Goal: Information Seeking & Learning: Learn about a topic

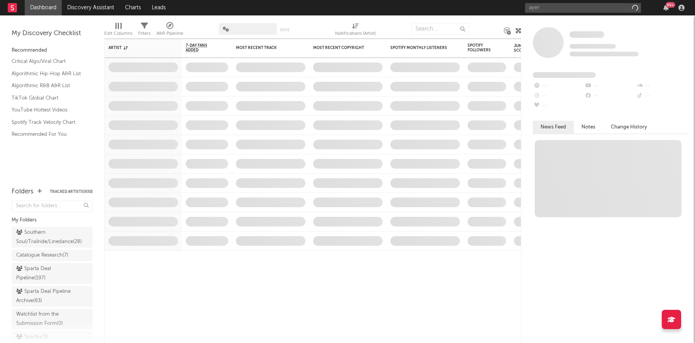
type input "ayerp"
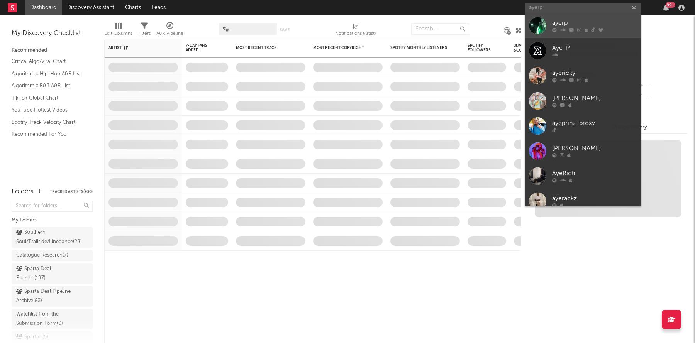
click at [547, 25] on link "ayerp" at bounding box center [583, 25] width 116 height 25
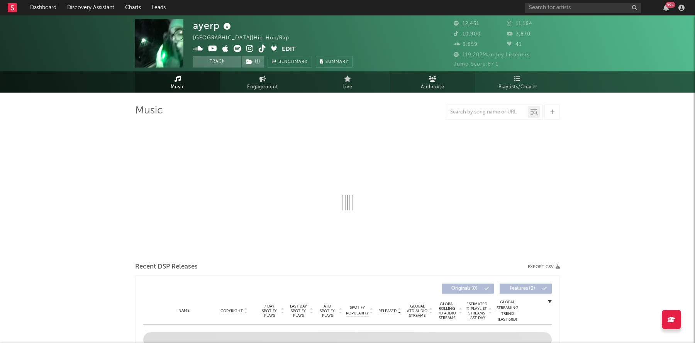
select select "6m"
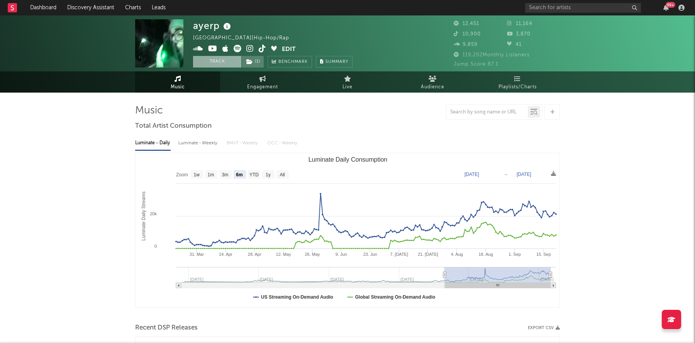
click at [211, 61] on button "Track" at bounding box center [217, 62] width 48 height 12
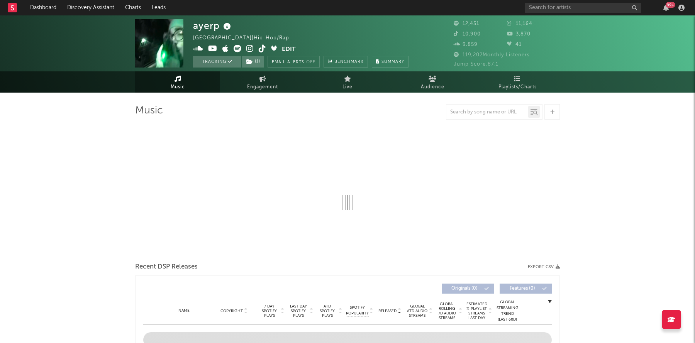
select select "6m"
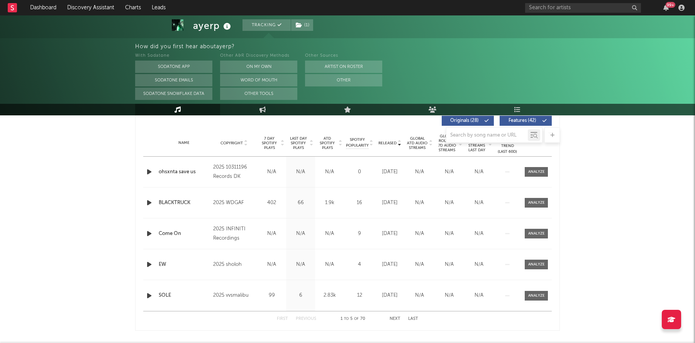
scroll to position [299, 0]
click at [59, 166] on div "ayerp Tracking ( 1 ) [GEOGRAPHIC_DATA] | Hip-Hop/Rap Edit Tracking ( 1 ) Email …" at bounding box center [347, 324] width 695 height 1216
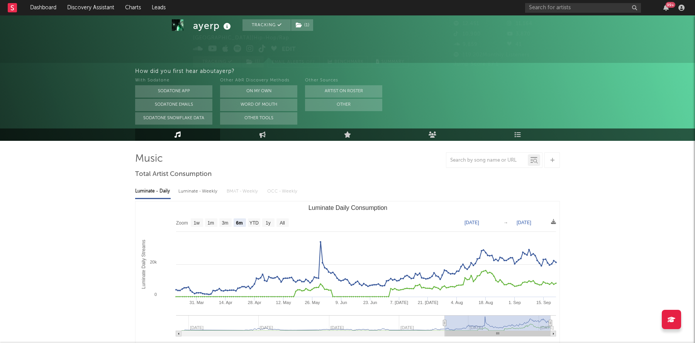
scroll to position [0, 0]
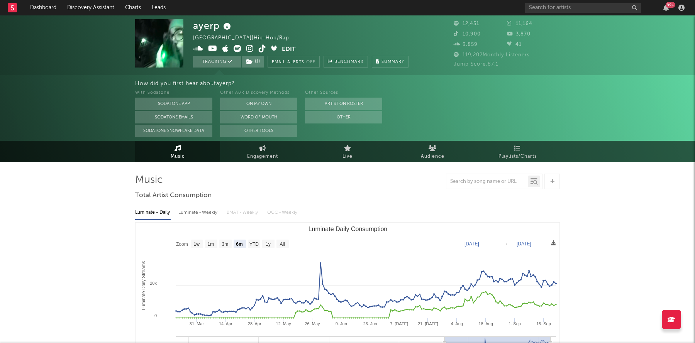
click at [249, 49] on icon at bounding box center [249, 49] width 7 height 8
click at [555, 7] on input "text" at bounding box center [583, 8] width 116 height 10
click at [543, 5] on input "pz'" at bounding box center [583, 8] width 116 height 10
click at [547, 8] on input "pz'" at bounding box center [583, 8] width 116 height 10
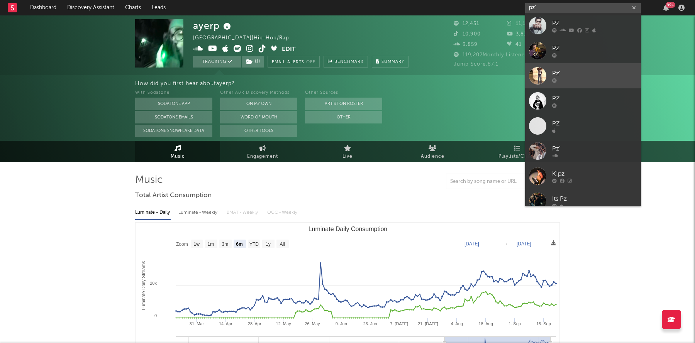
type input "pz'"
click at [552, 79] on icon at bounding box center [554, 80] width 5 height 5
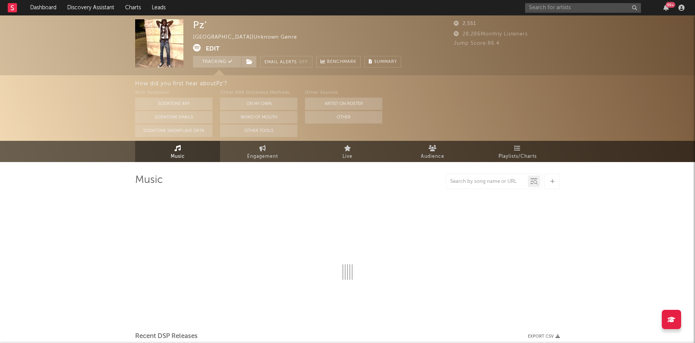
select select "1w"
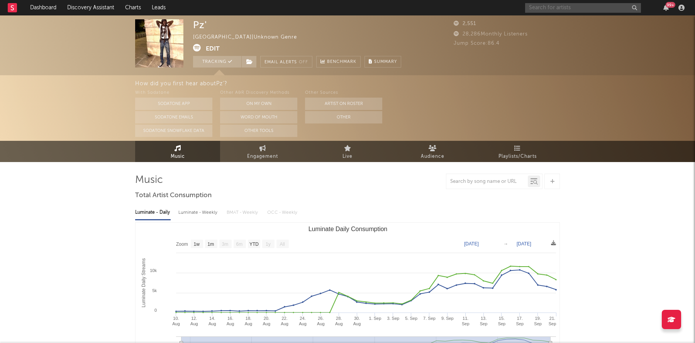
click at [533, 10] on input "text" at bounding box center [583, 8] width 116 height 10
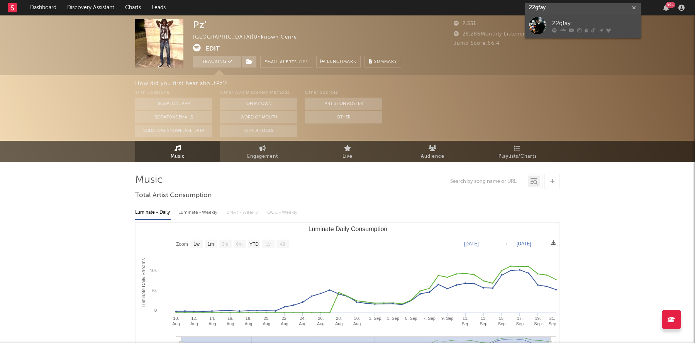
type input "22gfay"
click at [549, 26] on link "22gfay" at bounding box center [583, 25] width 116 height 25
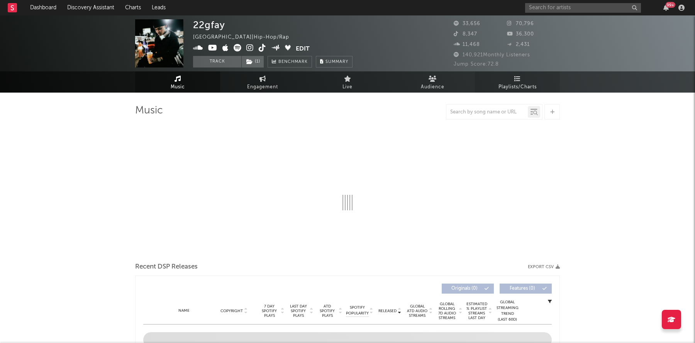
select select "6m"
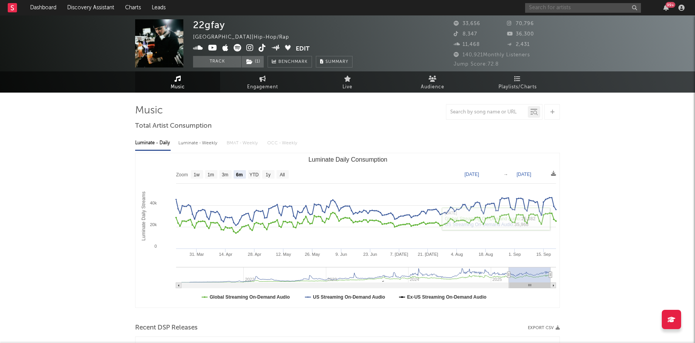
click at [580, 8] on input "text" at bounding box center [583, 8] width 116 height 10
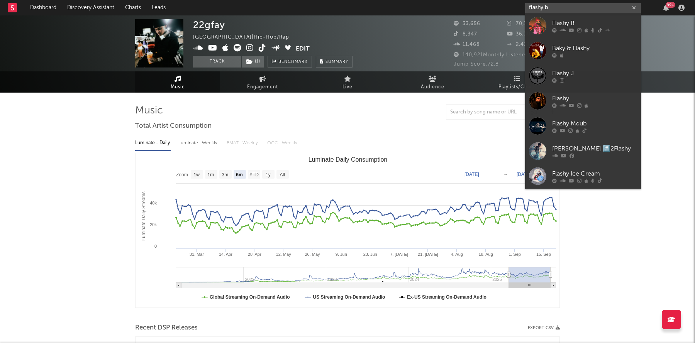
type input "flashy b"
click at [579, 28] on icon at bounding box center [579, 30] width 4 height 5
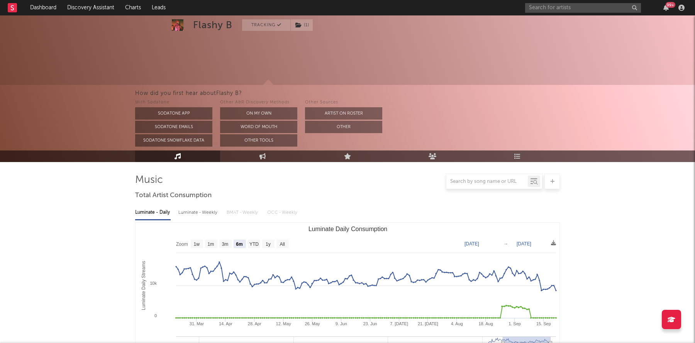
scroll to position [78, 0]
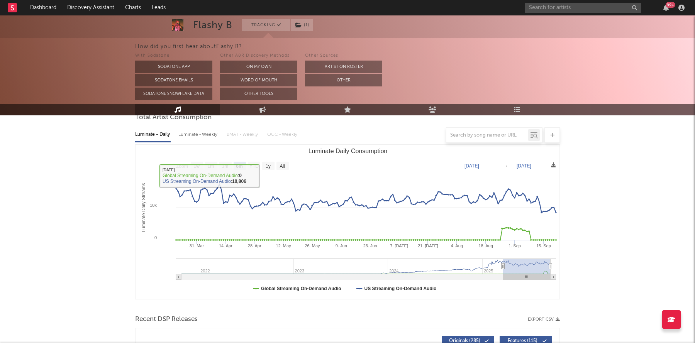
click at [276, 166] on rect "Luminate Daily Consumption" at bounding box center [282, 166] width 12 height 8
select select "All"
type input "[DATE]"
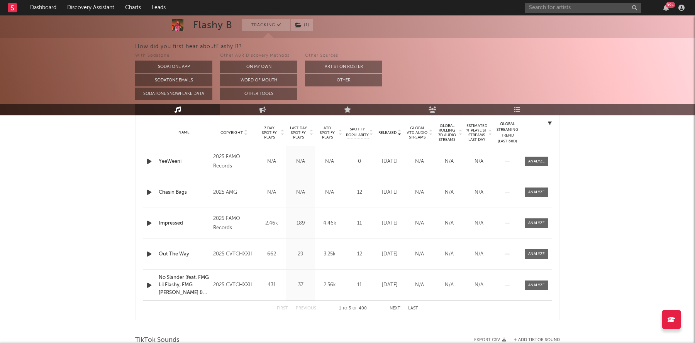
scroll to position [0, 0]
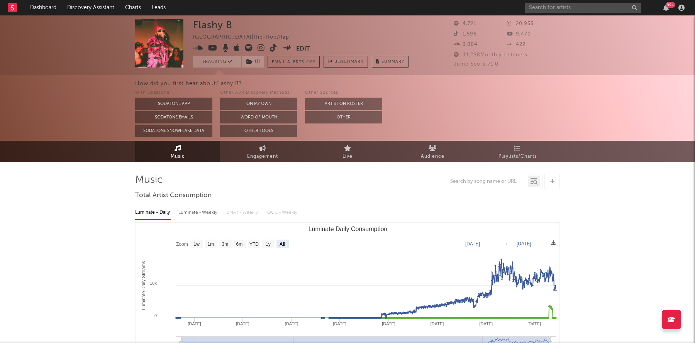
click at [259, 48] on icon at bounding box center [260, 48] width 7 height 8
click at [40, 3] on link "Dashboard" at bounding box center [43, 7] width 37 height 15
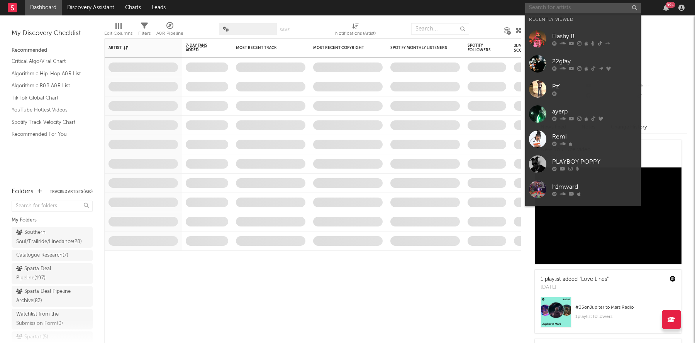
click at [562, 11] on input "text" at bounding box center [583, 8] width 116 height 10
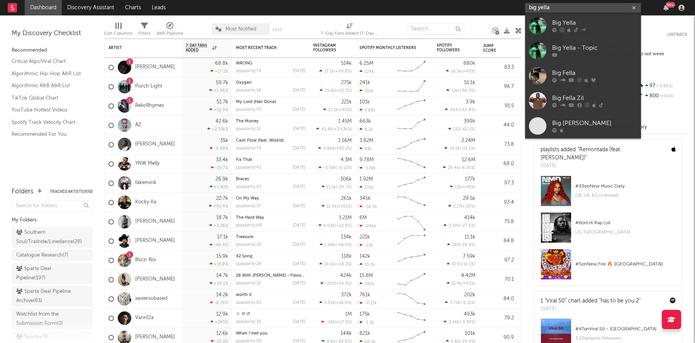
click at [553, 9] on input "big yella" at bounding box center [583, 8] width 116 height 10
type input "big yella"
click at [554, 23] on div "Big Yella" at bounding box center [594, 23] width 85 height 9
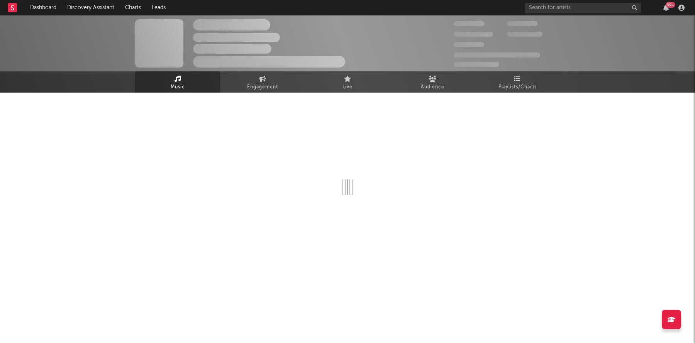
select select "1w"
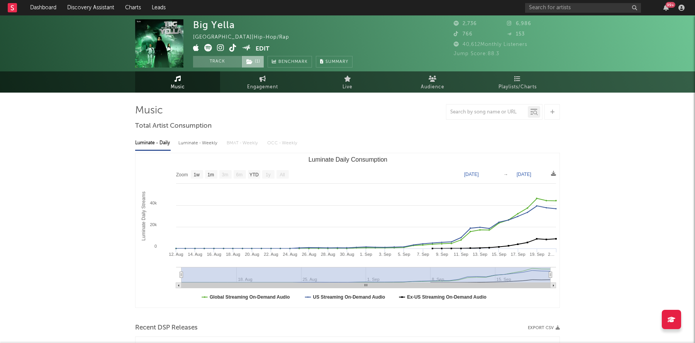
click at [222, 63] on button "Track" at bounding box center [217, 62] width 48 height 12
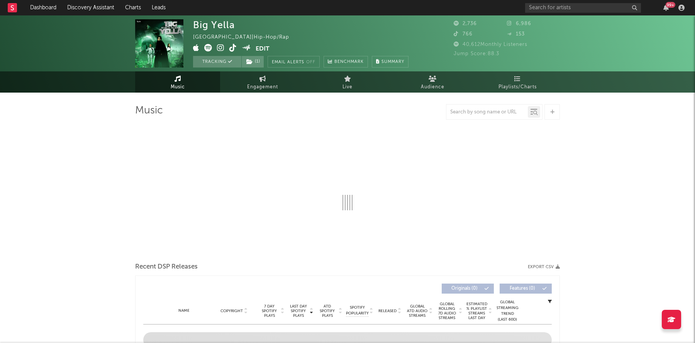
select select "1w"
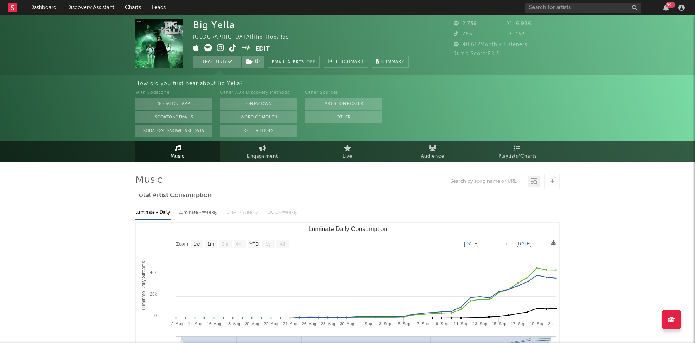
click at [220, 49] on icon at bounding box center [220, 48] width 7 height 8
click at [551, 8] on input "text" at bounding box center [583, 8] width 116 height 10
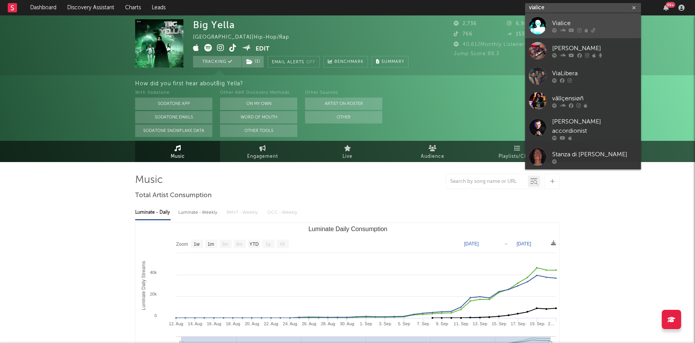
type input "vialice"
click at [542, 27] on div at bounding box center [537, 25] width 17 height 17
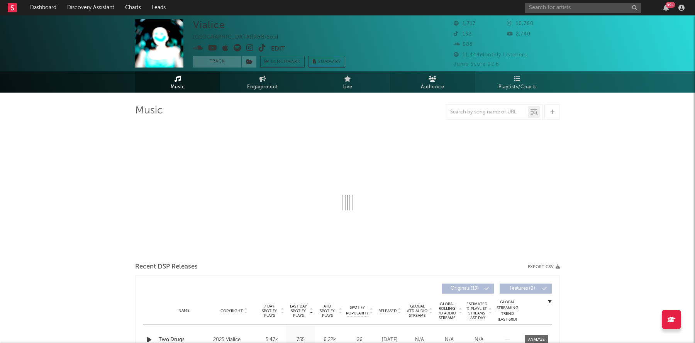
select select "1w"
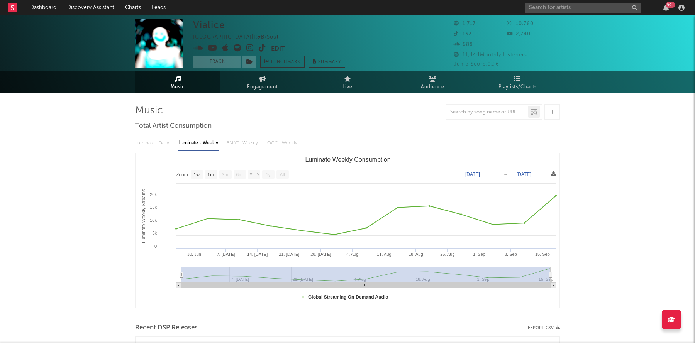
click at [254, 48] on span at bounding box center [232, 49] width 78 height 10
click at [251, 49] on icon at bounding box center [249, 48] width 7 height 8
click at [205, 62] on button "Track" at bounding box center [217, 62] width 48 height 12
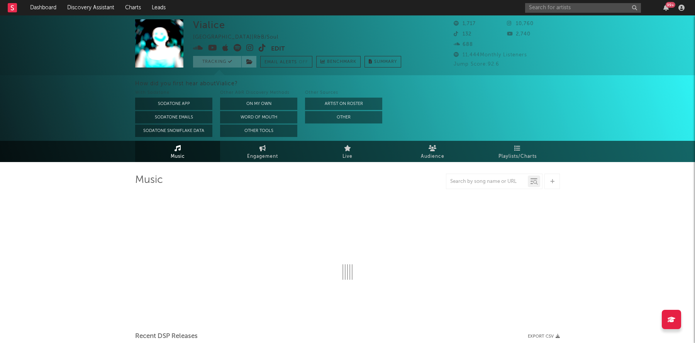
select select "1w"
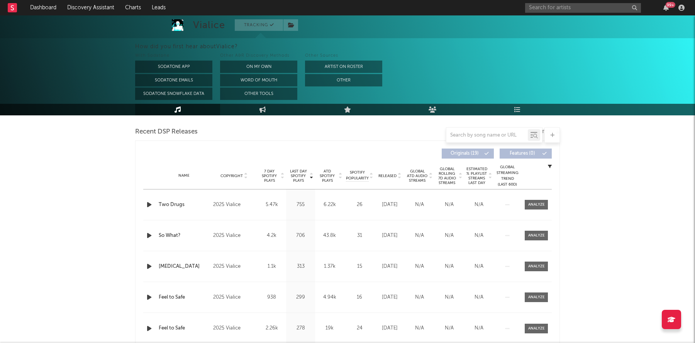
scroll to position [233, 0]
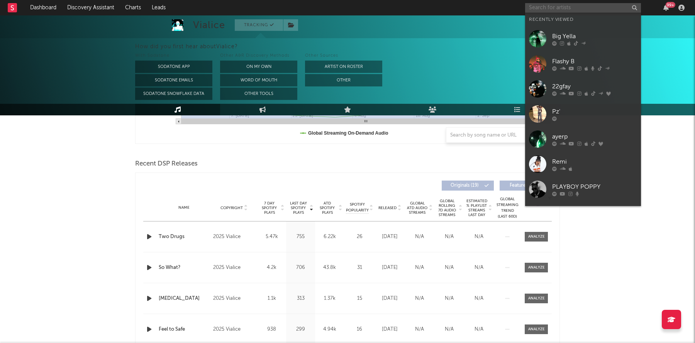
click at [540, 9] on input "text" at bounding box center [583, 8] width 116 height 10
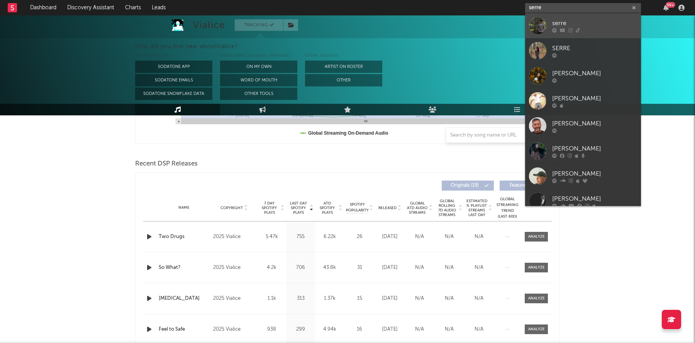
type input "serre"
click at [559, 24] on div "serre" at bounding box center [594, 23] width 85 height 9
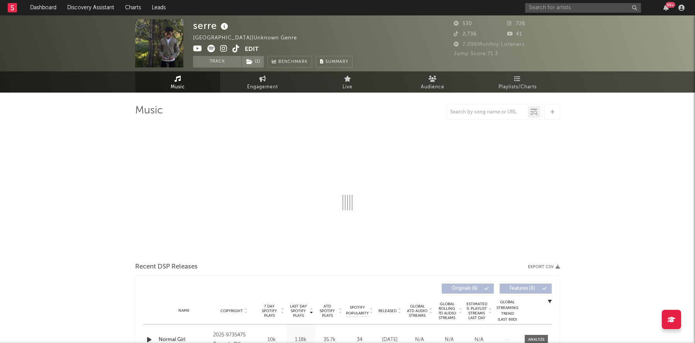
select select "1w"
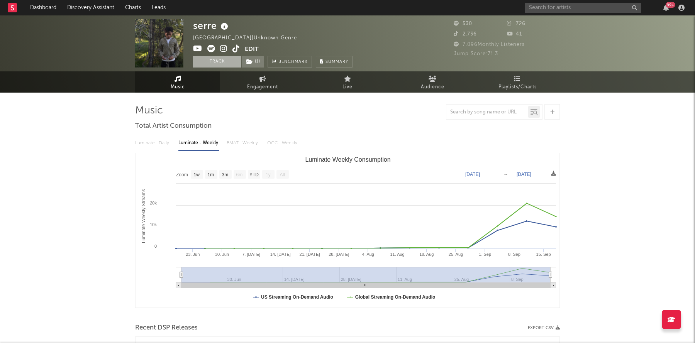
click at [208, 63] on button "Track" at bounding box center [217, 62] width 48 height 12
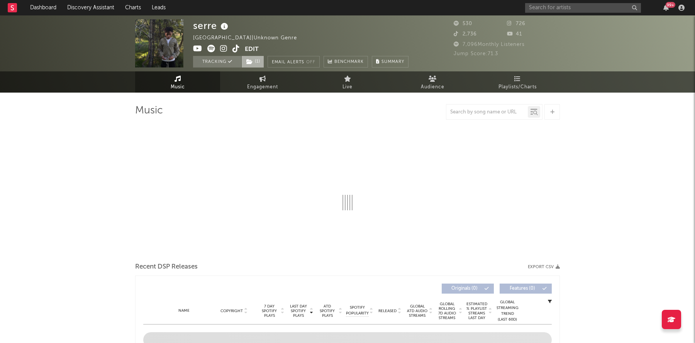
select select "1w"
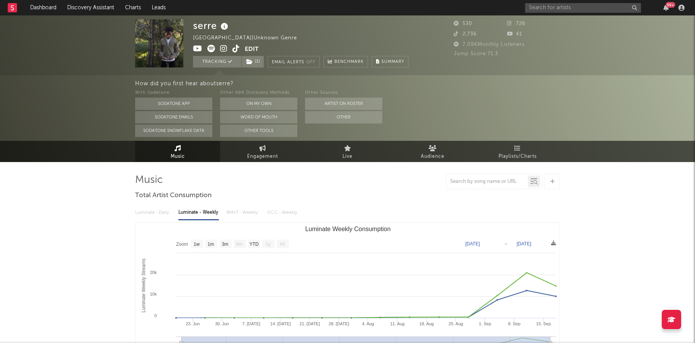
click at [224, 47] on icon at bounding box center [223, 49] width 7 height 8
click at [541, 80] on div "How did you first hear about [PERSON_NAME] ?" at bounding box center [415, 83] width 560 height 9
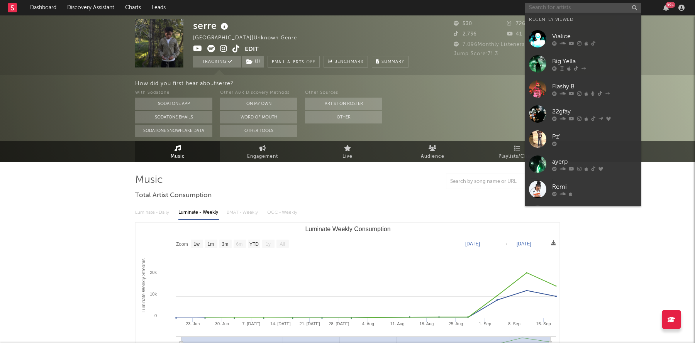
click at [542, 12] on input "text" at bounding box center [583, 8] width 116 height 10
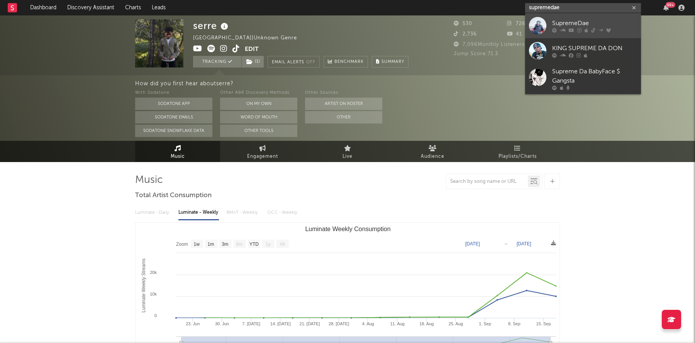
type input "supremedae"
click at [550, 27] on link "SupremeDae" at bounding box center [583, 25] width 116 height 25
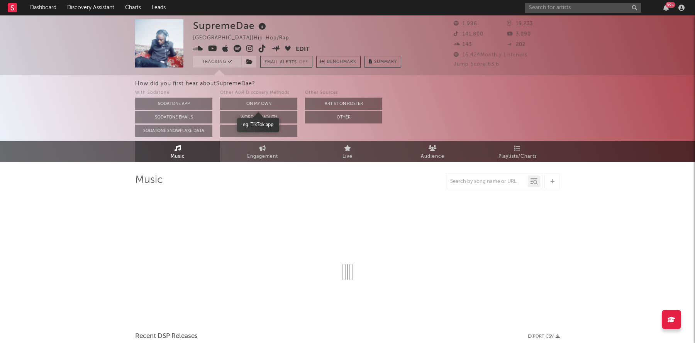
select select "6m"
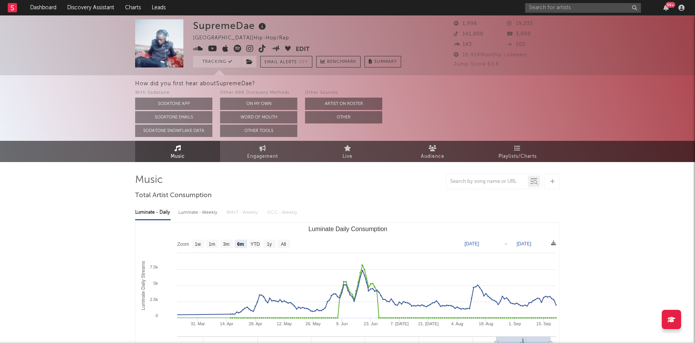
click at [252, 53] on span at bounding box center [244, 50] width 103 height 10
click at [249, 50] on icon at bounding box center [249, 49] width 7 height 8
click at [45, 4] on link "Dashboard" at bounding box center [43, 7] width 37 height 15
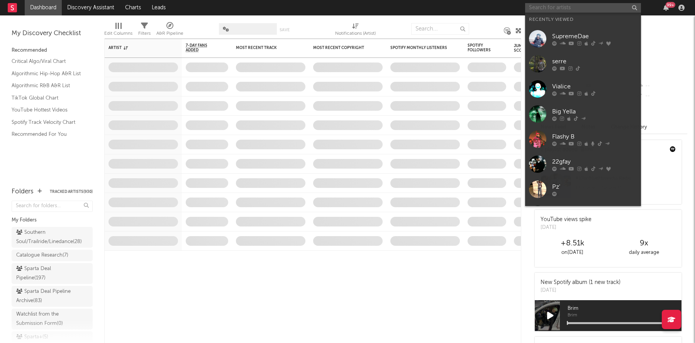
click at [562, 10] on input "text" at bounding box center [583, 8] width 116 height 10
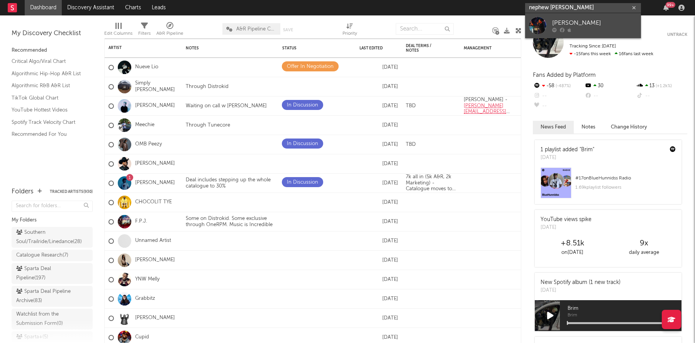
type input "nephew [PERSON_NAME]"
click at [546, 19] on link "[PERSON_NAME]" at bounding box center [583, 25] width 116 height 25
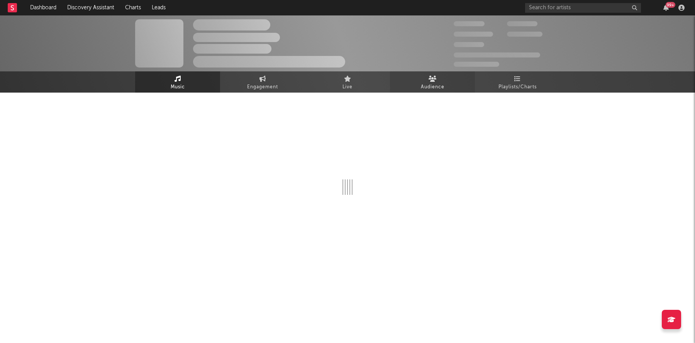
select select "6m"
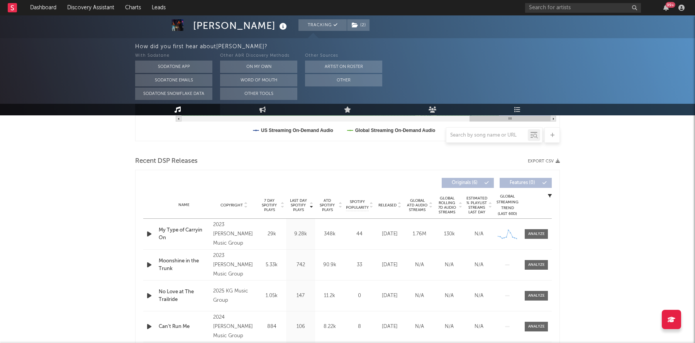
scroll to position [266, 0]
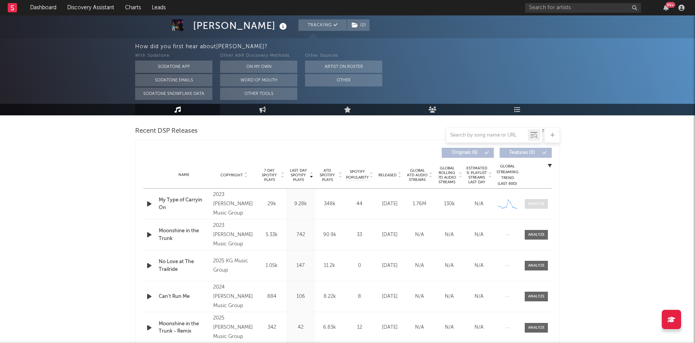
click at [543, 207] on span at bounding box center [535, 204] width 23 height 10
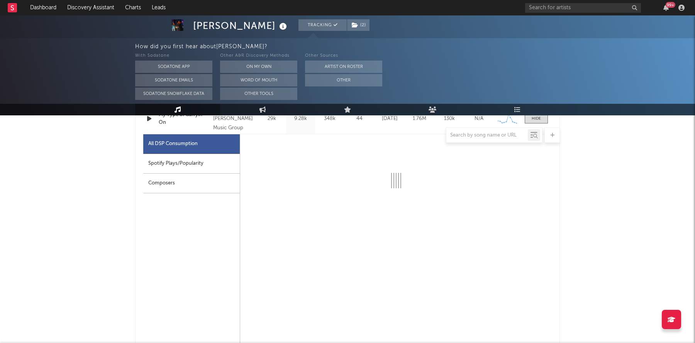
select select "1w"
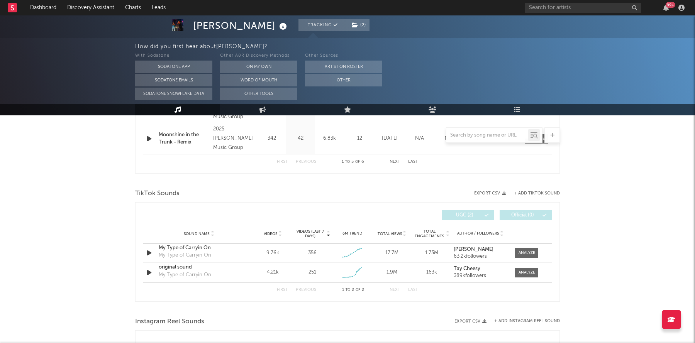
scroll to position [0, 0]
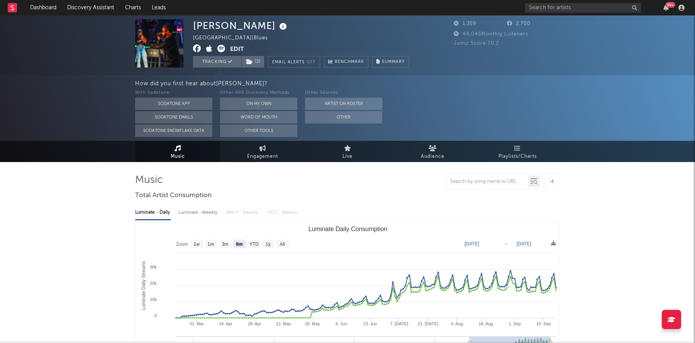
click at [555, 1] on div "99 +" at bounding box center [606, 7] width 162 height 15
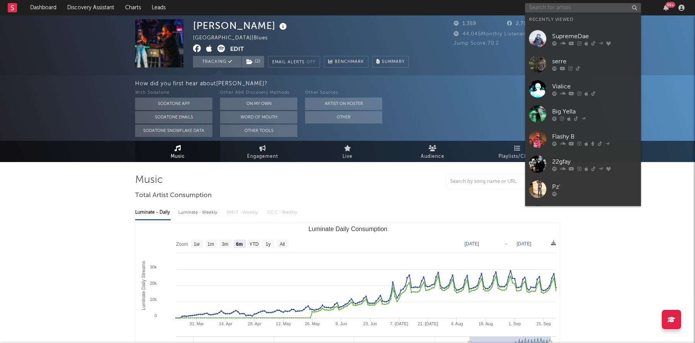
click at [553, 5] on input "text" at bounding box center [583, 8] width 116 height 10
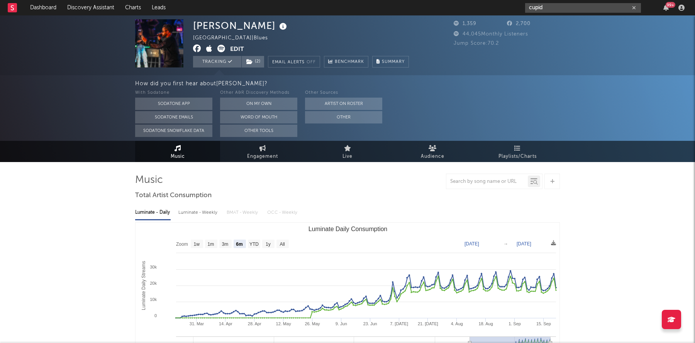
click at [557, 12] on input "cupid" at bounding box center [583, 8] width 116 height 10
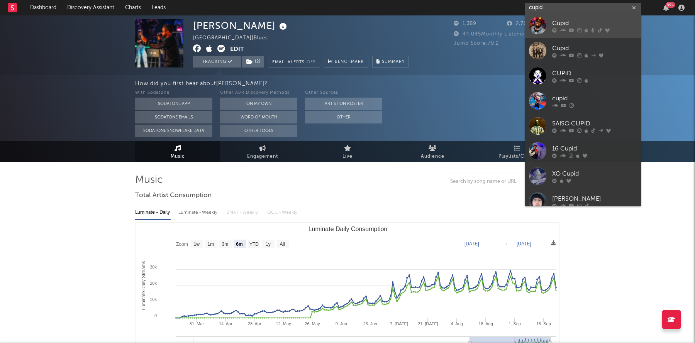
type input "cupid"
click at [561, 29] on icon at bounding box center [563, 30] width 6 height 5
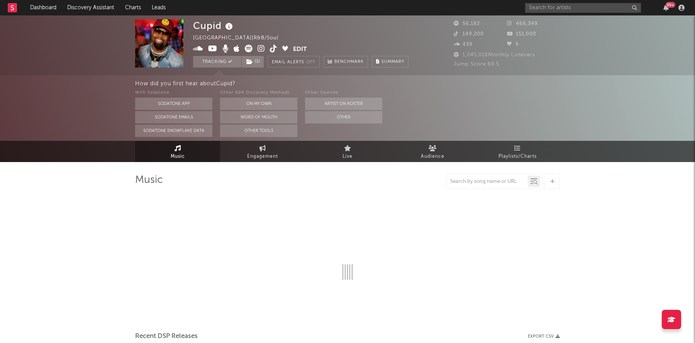
select select "6m"
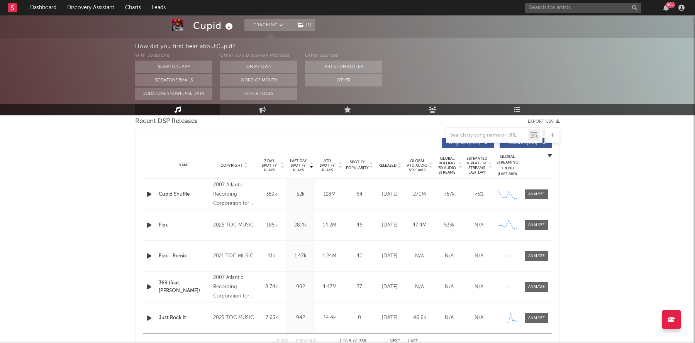
scroll to position [279, 0]
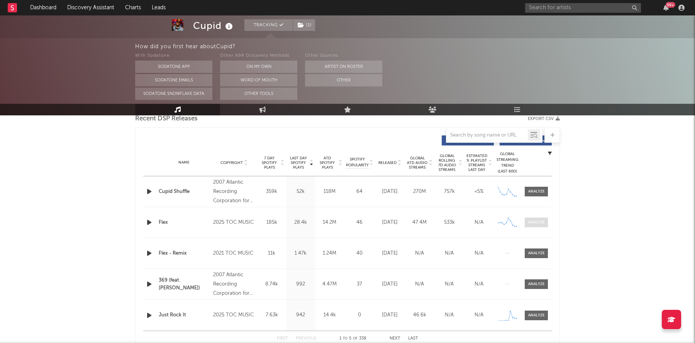
click at [535, 218] on span at bounding box center [535, 223] width 23 height 10
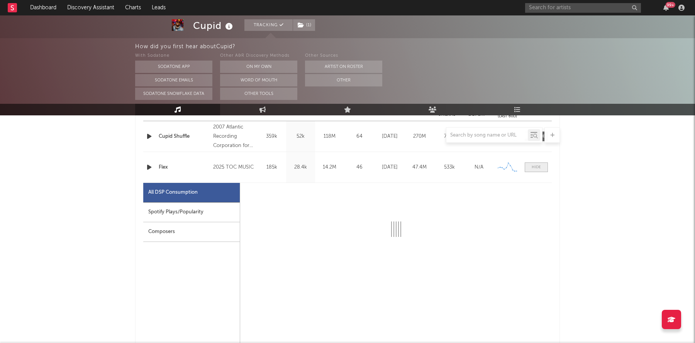
select select "6m"
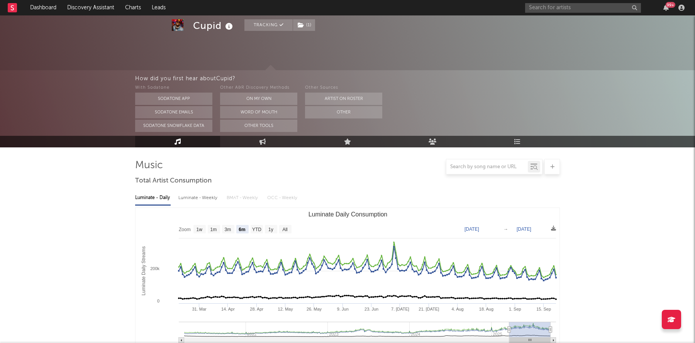
scroll to position [0, 0]
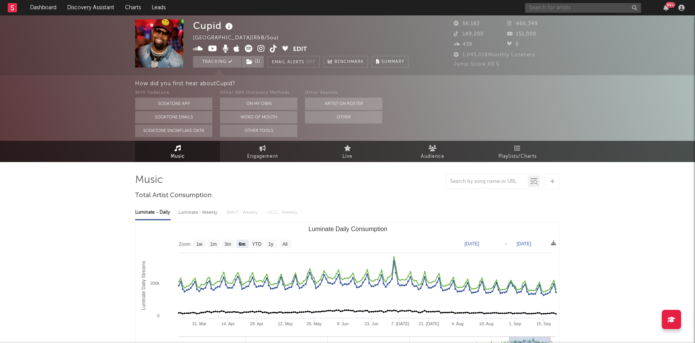
click at [534, 7] on input "text" at bounding box center [583, 8] width 116 height 10
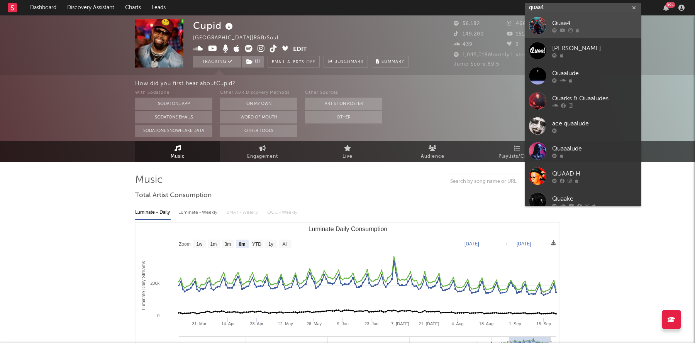
type input "quaa4"
click at [545, 24] on div at bounding box center [537, 25] width 17 height 17
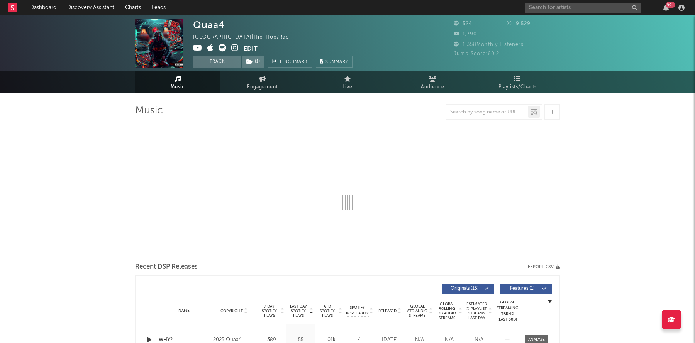
select select "1w"
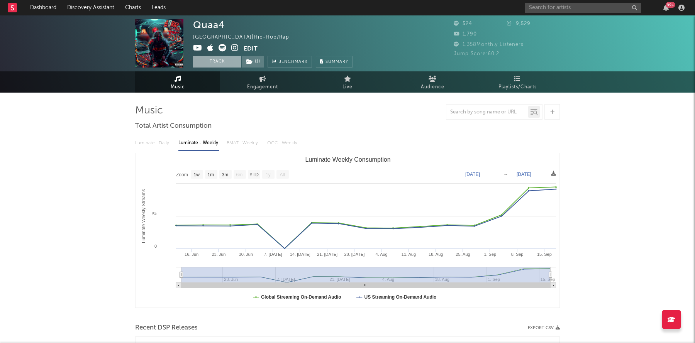
click at [220, 57] on button "Track" at bounding box center [217, 62] width 48 height 12
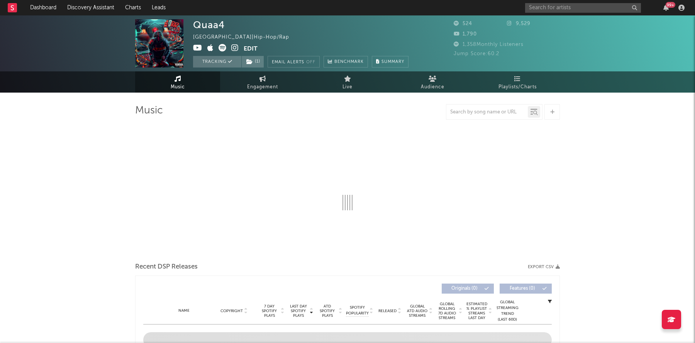
click at [235, 47] on icon at bounding box center [234, 48] width 7 height 8
select select "1w"
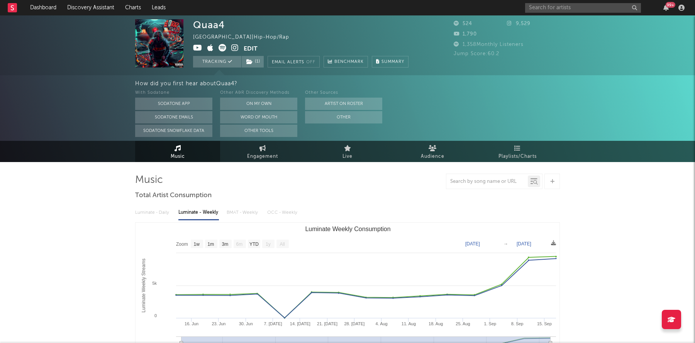
click at [234, 48] on icon at bounding box center [234, 48] width 7 height 8
click at [50, 11] on link "Dashboard" at bounding box center [43, 7] width 37 height 15
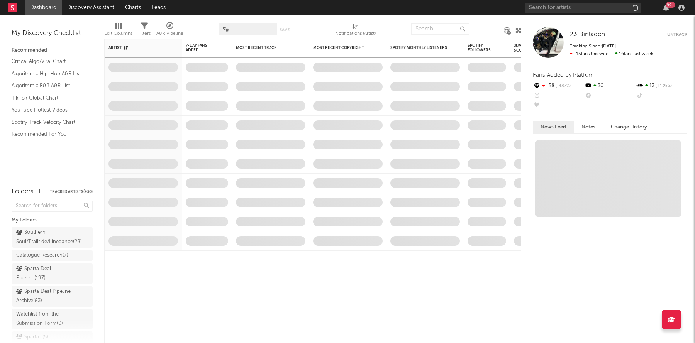
click at [53, 169] on div "My Discovery Checklist Recommended Critical Algo/Viral Chart Algorithmic Hip-Ho…" at bounding box center [52, 97] width 104 height 164
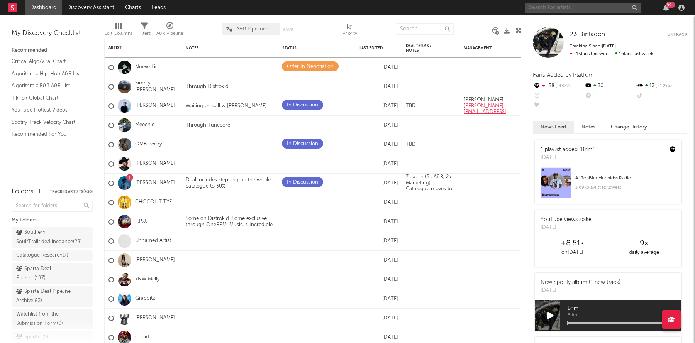
click at [569, 8] on input "text" at bounding box center [583, 8] width 116 height 10
type input "remoo"
